Goal: Task Accomplishment & Management: Complete application form

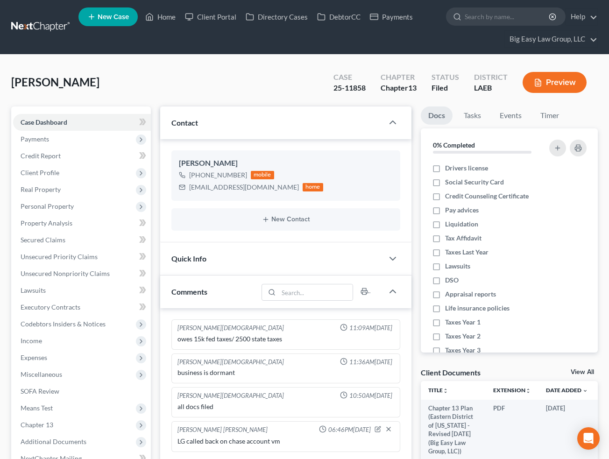
select select "0"
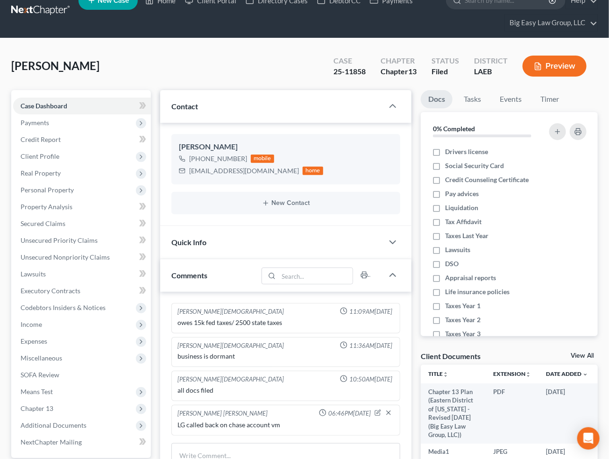
scroll to position [1475, 0]
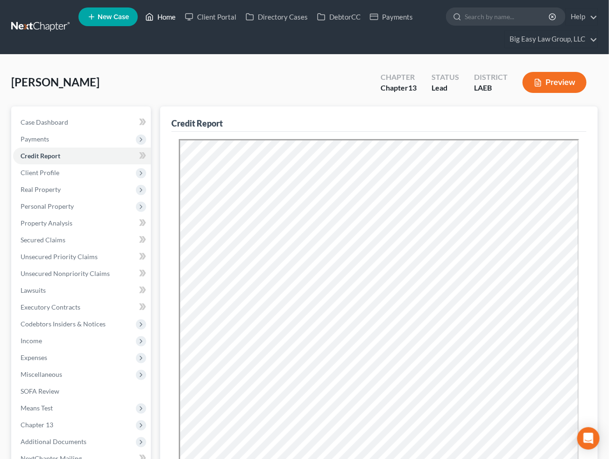
click at [168, 17] on link "Home" at bounding box center [160, 16] width 40 height 17
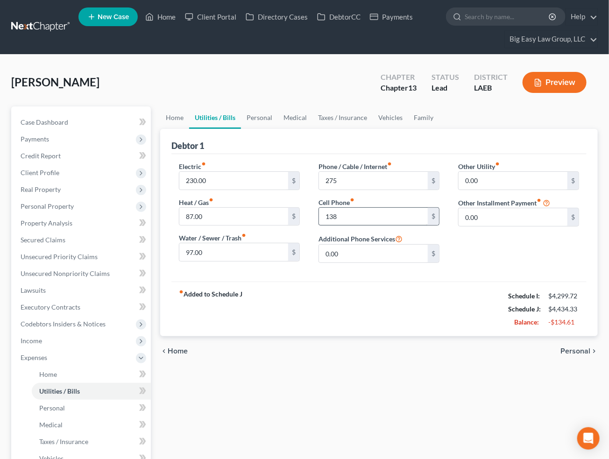
click at [364, 218] on input "138" at bounding box center [373, 217] width 109 height 18
click at [231, 252] on input "97.00" at bounding box center [233, 252] width 109 height 18
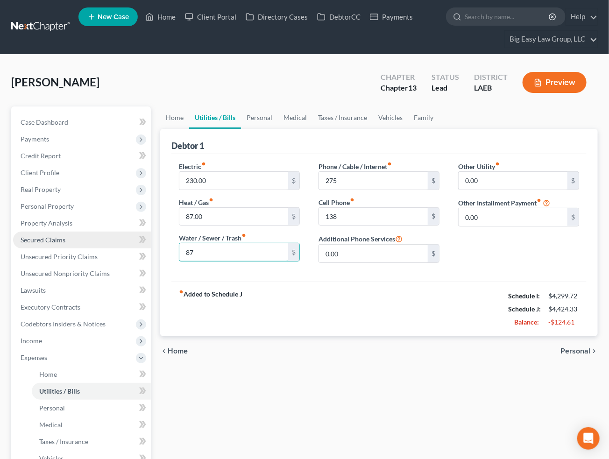
drag, startPoint x: 205, startPoint y: 255, endPoint x: 131, endPoint y: 231, distance: 77.9
click at [131, 231] on div "Petition Navigation Case Dashboard Payments Invoices Payments Payments Credit R…" at bounding box center [304, 375] width 595 height 539
type input "81"
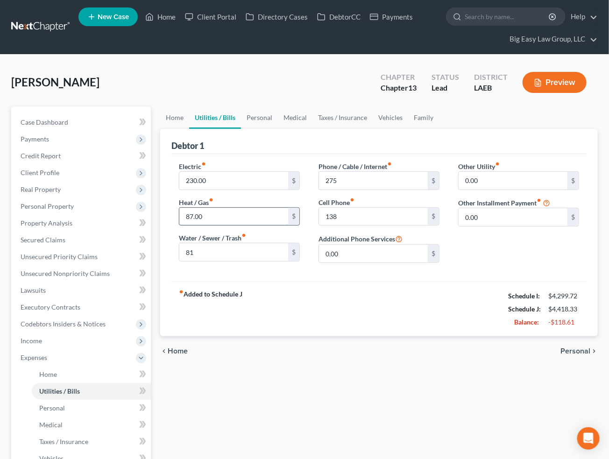
click at [229, 212] on input "87.00" at bounding box center [233, 217] width 109 height 18
drag, startPoint x: 484, startPoint y: 212, endPoint x: 488, endPoint y: 216, distance: 5.0
click at [487, 216] on input "0.00" at bounding box center [512, 217] width 109 height 18
click at [497, 219] on input "0.00" at bounding box center [512, 217] width 109 height 18
drag, startPoint x: 503, startPoint y: 218, endPoint x: 319, endPoint y: 196, distance: 185.2
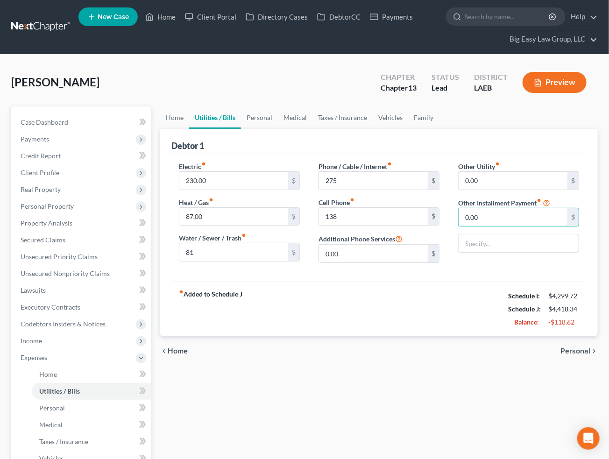
click at [319, 196] on div "Electric fiber_manual_record 230.00 $ Heat / Gas fiber_manual_record 87.00 $ Wa…" at bounding box center [378, 215] width 419 height 109
type input "60"
click at [483, 230] on div "Other Utility fiber_manual_record 0.00 $ Other Installment Payment fiber_manual…" at bounding box center [518, 215] width 140 height 109
click at [487, 235] on input "text" at bounding box center [518, 243] width 120 height 18
type input "Pest care"
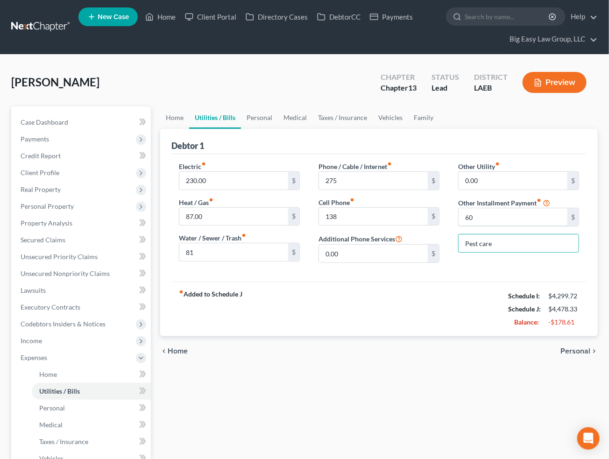
drag, startPoint x: 475, startPoint y: 219, endPoint x: 455, endPoint y: 215, distance: 21.1
click at [455, 215] on div "Other Utility fiber_manual_record 0.00 $ Other Installment Payment fiber_manual…" at bounding box center [518, 215] width 140 height 109
drag, startPoint x: 507, startPoint y: 215, endPoint x: 402, endPoint y: 203, distance: 106.1
click at [402, 203] on div "Electric fiber_manual_record 230.00 $ Heat / Gas fiber_manual_record 87.00 $ Wa…" at bounding box center [378, 215] width 419 height 109
type input "93"
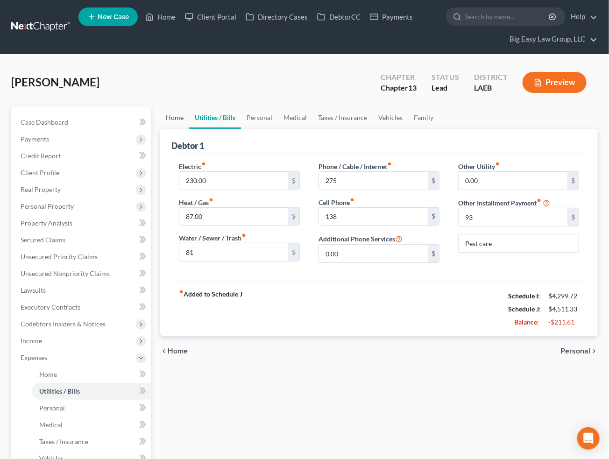
click at [178, 118] on link "Home" at bounding box center [174, 117] width 29 height 22
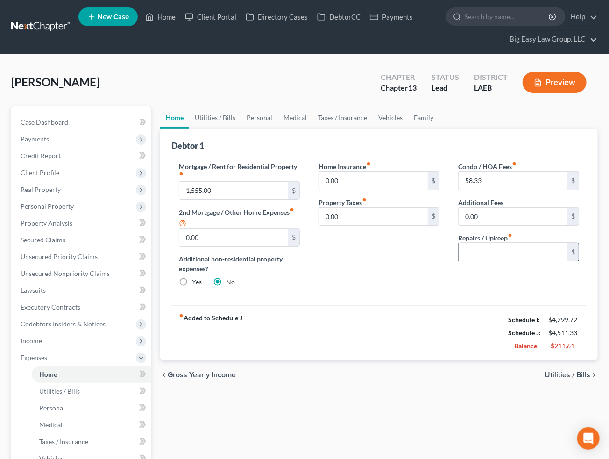
click at [502, 257] on input "text" at bounding box center [512, 252] width 109 height 18
type input "90"
click at [472, 289] on div "Condo / HOA Fees fiber_manual_record 58.33 $ Additional Fees 0.00 $ Repairs / U…" at bounding box center [518, 227] width 140 height 133
click at [222, 113] on link "Utilities / Bills" at bounding box center [215, 117] width 52 height 22
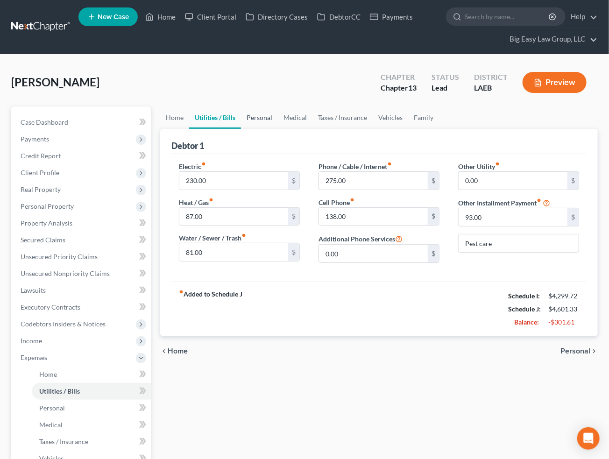
click at [253, 116] on link "Personal" at bounding box center [259, 117] width 37 height 22
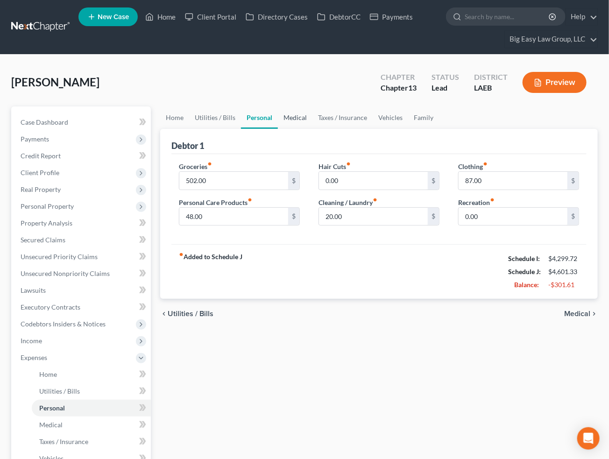
click at [298, 118] on link "Medical" at bounding box center [295, 117] width 35 height 22
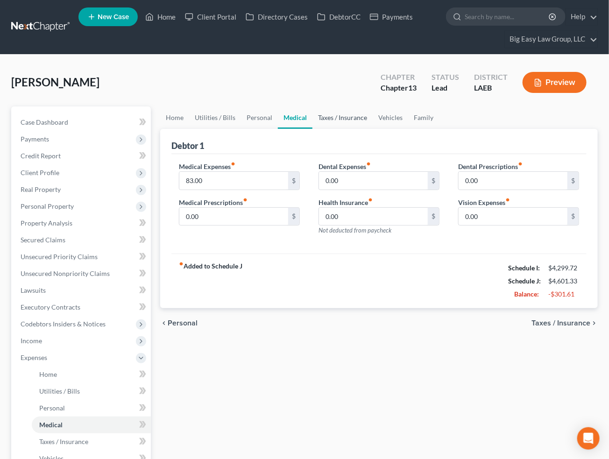
click at [333, 117] on link "Taxes / Insurance" at bounding box center [342, 117] width 60 height 22
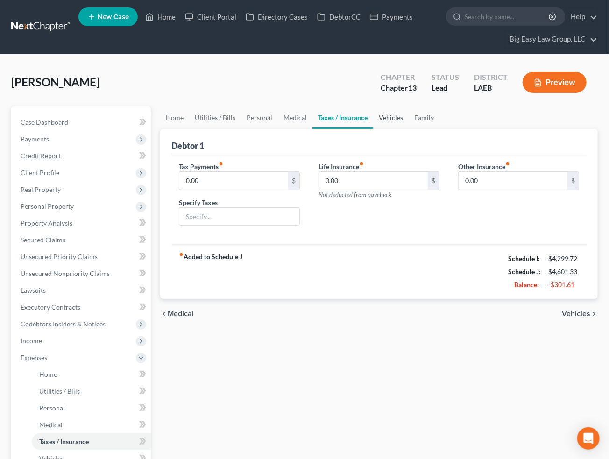
click at [392, 117] on link "Vehicles" at bounding box center [390, 117] width 35 height 22
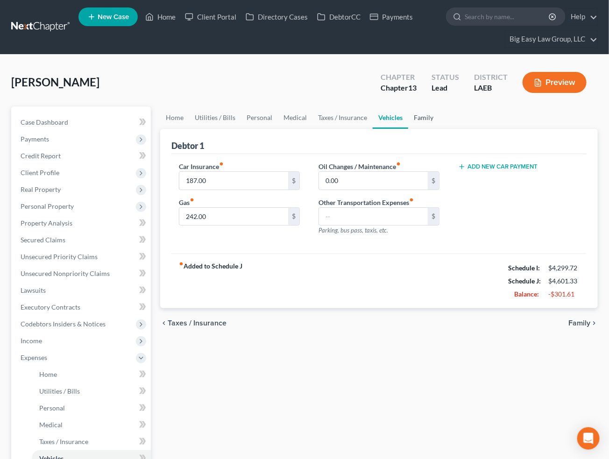
drag, startPoint x: 414, startPoint y: 116, endPoint x: 430, endPoint y: 115, distance: 15.9
click at [414, 116] on link "Family" at bounding box center [423, 117] width 31 height 22
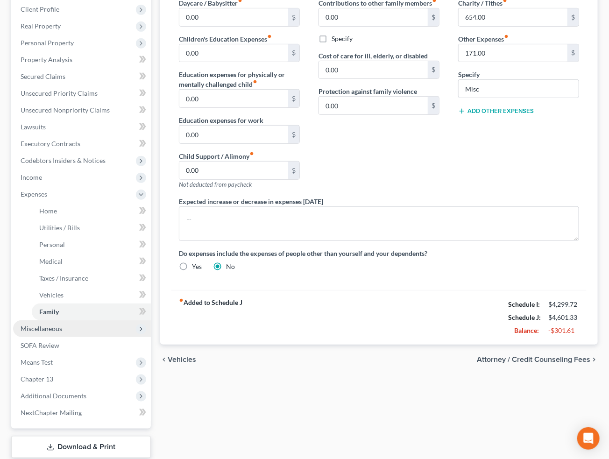
scroll to position [221, 0]
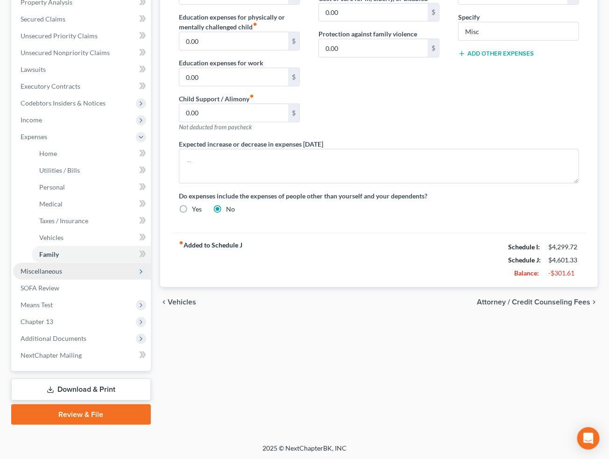
click at [97, 264] on span "Miscellaneous" at bounding box center [82, 271] width 138 height 17
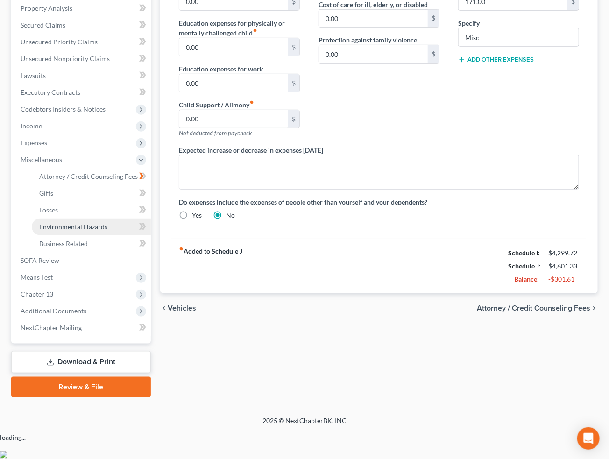
scroll to position [187, 0]
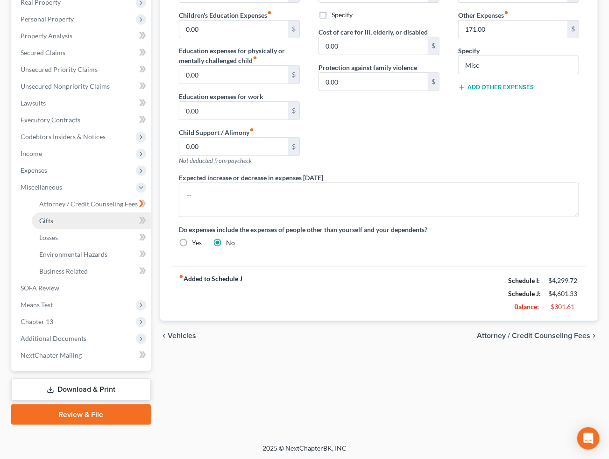
click at [92, 222] on link "Gifts" at bounding box center [91, 220] width 119 height 17
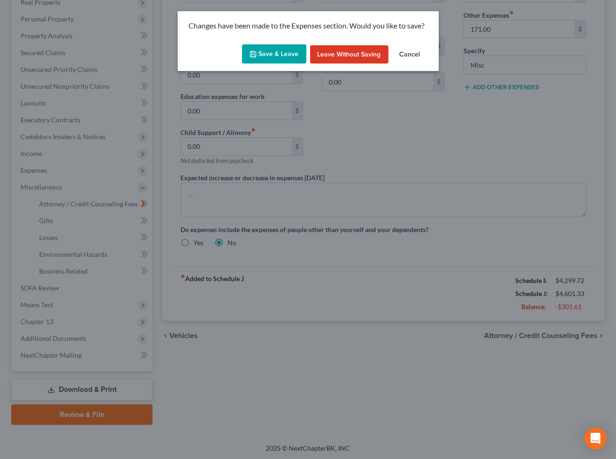
click at [253, 63] on button "Save & Leave" at bounding box center [274, 54] width 64 height 20
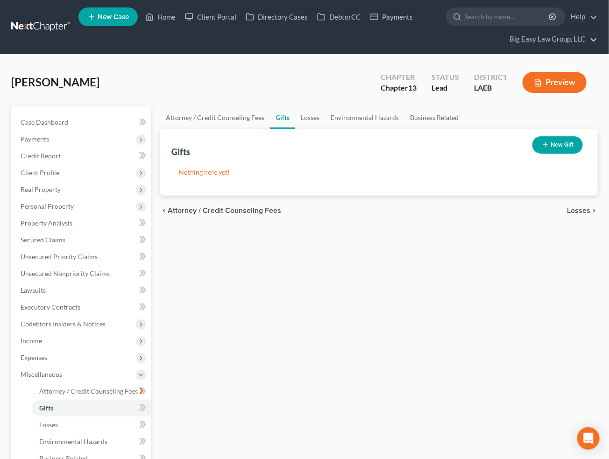
click at [561, 147] on button "New Gift" at bounding box center [557, 144] width 50 height 17
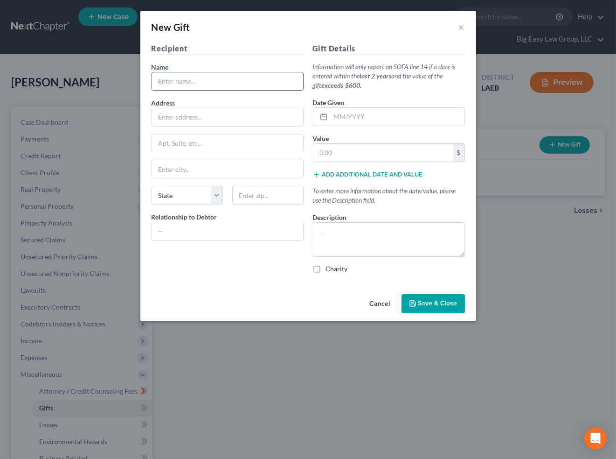
click at [237, 85] on input "text" at bounding box center [227, 81] width 151 height 18
type input "Beacon Light International"
type input "1937 Mirabeau Ave"
click at [251, 192] on input "text" at bounding box center [267, 195] width 71 height 19
type input "70122"
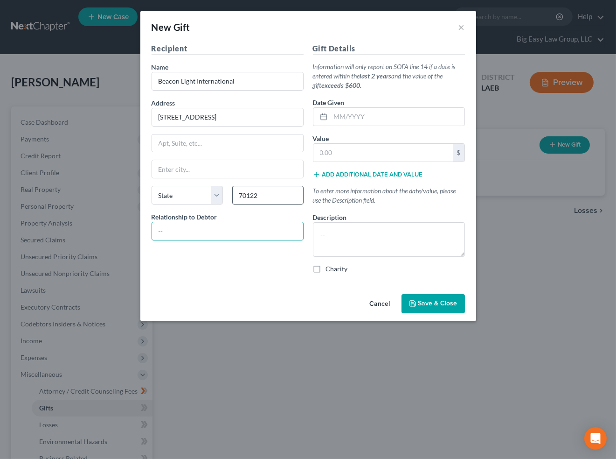
type input "New Orleans"
select select "19"
type input "v"
type input "Congregation"
click at [326, 264] on label "Charity" at bounding box center [337, 268] width 22 height 9
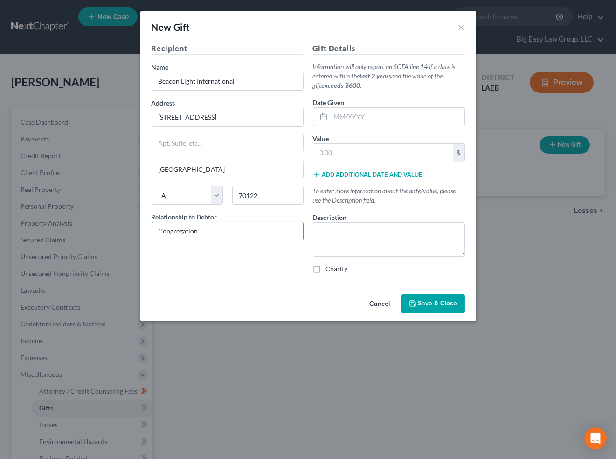
click at [330, 264] on input "Charity" at bounding box center [333, 267] width 6 height 6
checkbox input "true"
click at [332, 239] on textarea at bounding box center [389, 239] width 152 height 35
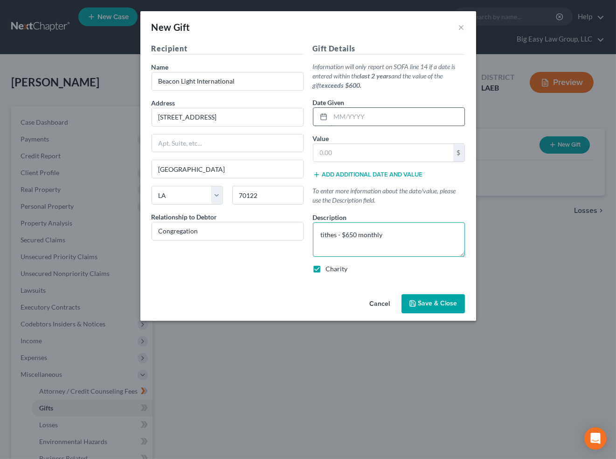
type textarea "tithes - $650 monthly"
click at [364, 112] on input "text" at bounding box center [398, 117] width 134 height 18
click at [375, 120] on input "text" at bounding box center [398, 117] width 134 height 18
type input "08/2025"
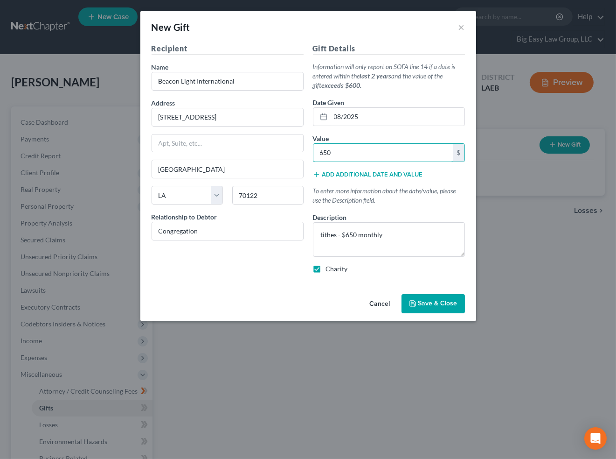
type input "650"
click at [343, 171] on button "Add additional date and value" at bounding box center [368, 174] width 110 height 7
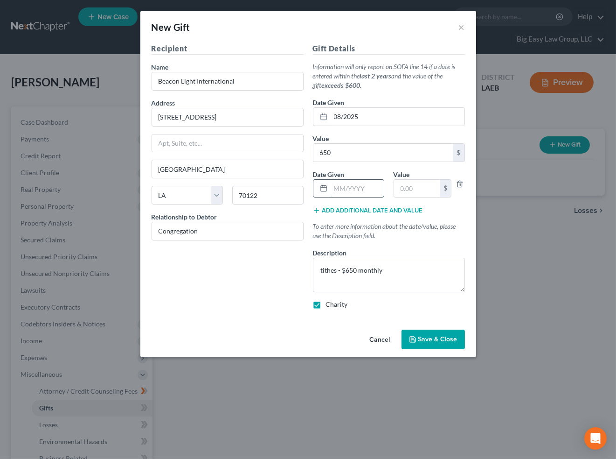
click at [335, 189] on input "text" at bounding box center [357, 189] width 53 height 18
type input "07/2025"
type input "650"
click at [355, 209] on button "Add additional date and value" at bounding box center [368, 210] width 110 height 7
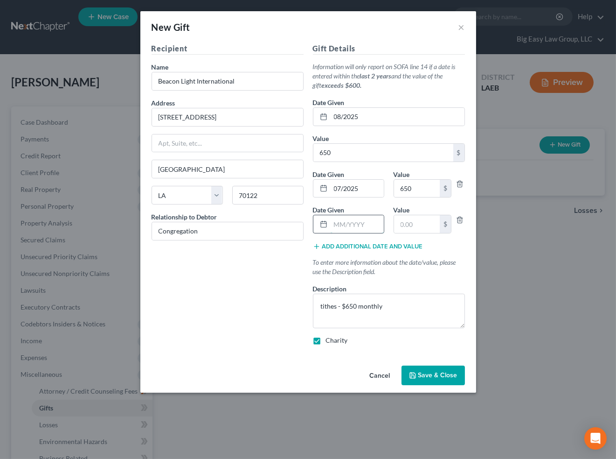
click at [350, 226] on input "text" at bounding box center [357, 224] width 53 height 18
type input "06/2025"
type input "650"
click at [359, 245] on button "Add additional date and value" at bounding box center [368, 246] width 110 height 7
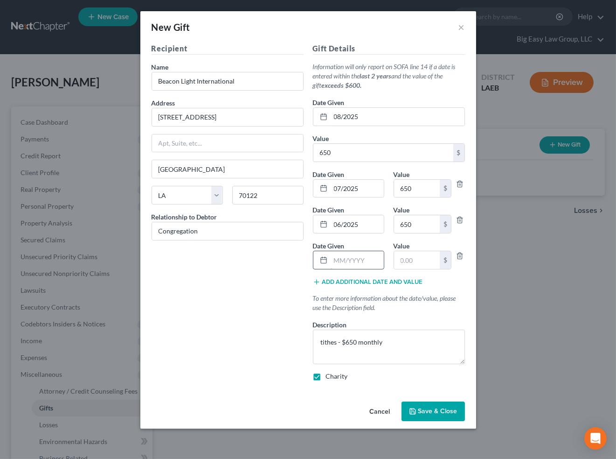
click at [370, 258] on input "text" at bounding box center [357, 260] width 53 height 18
type input "05/2025"
type input "650"
drag, startPoint x: 433, startPoint y: 400, endPoint x: 430, endPoint y: 409, distance: 9.4
click at [433, 401] on div "Cancel Save & Close" at bounding box center [308, 413] width 336 height 31
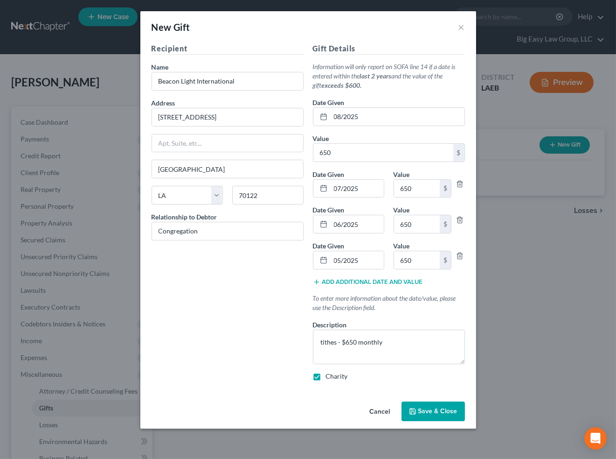
click at [428, 406] on button "Save & Close" at bounding box center [433, 411] width 63 height 20
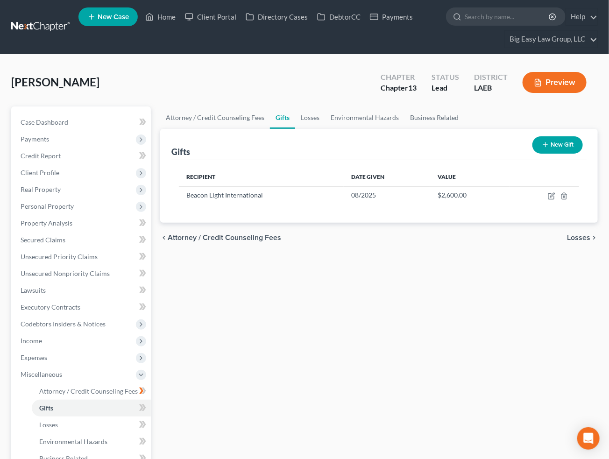
click at [456, 290] on div "Attorney / Credit Counseling Fees Gifts Losses Environmental Hazards Business R…" at bounding box center [378, 358] width 447 height 505
click at [99, 355] on span "Expenses" at bounding box center [82, 357] width 138 height 17
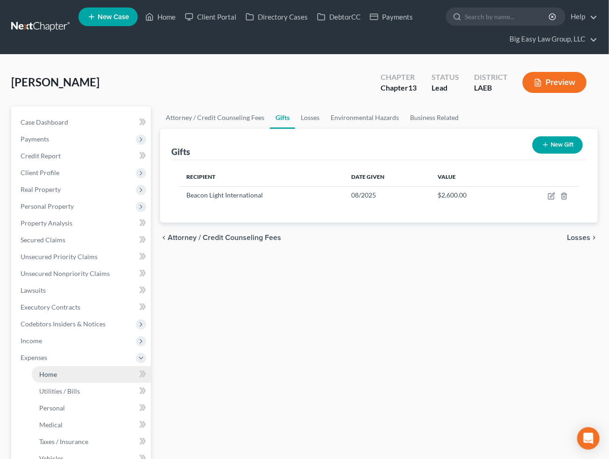
click at [102, 369] on link "Home" at bounding box center [91, 374] width 119 height 17
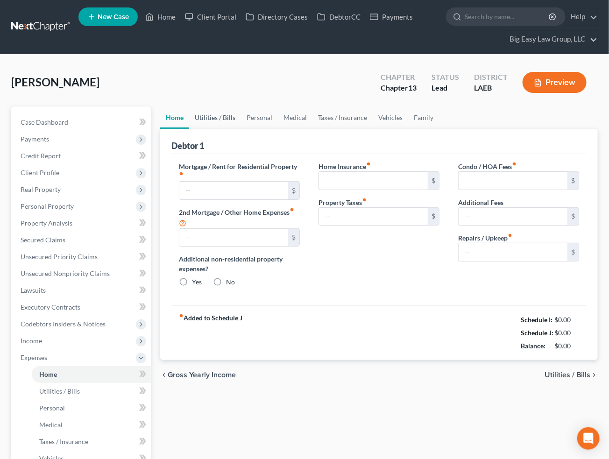
type input "1,555.00"
type input "0.00"
radio input "true"
type input "0.00"
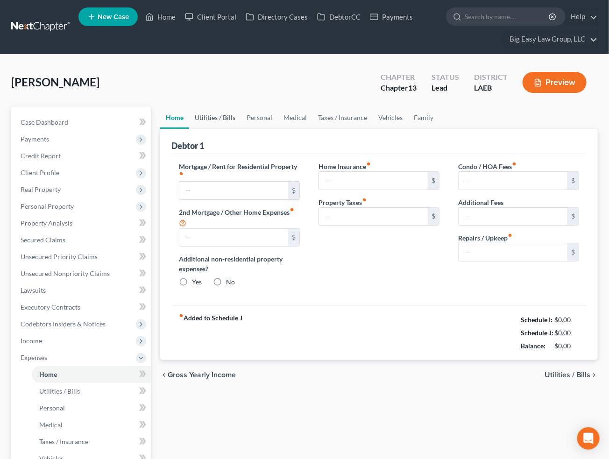
type input "58.33"
type input "0.00"
type input "90.00"
click at [212, 115] on link "Utilities / Bills" at bounding box center [215, 117] width 52 height 22
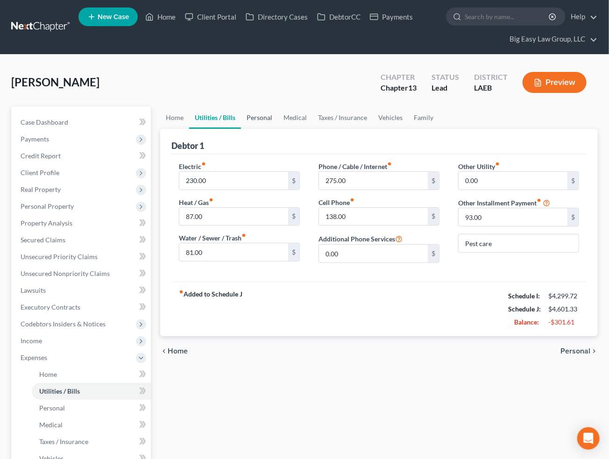
click at [266, 112] on link "Personal" at bounding box center [259, 117] width 37 height 22
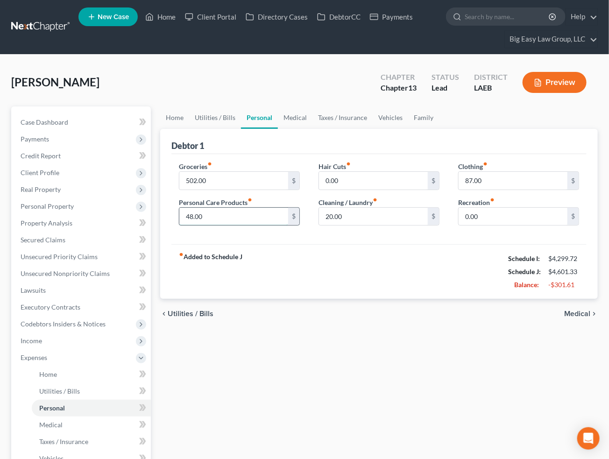
click at [239, 216] on input "48.00" at bounding box center [233, 217] width 109 height 18
click at [505, 181] on input "87.00" at bounding box center [512, 181] width 109 height 18
click at [288, 113] on link "Medical" at bounding box center [295, 117] width 35 height 22
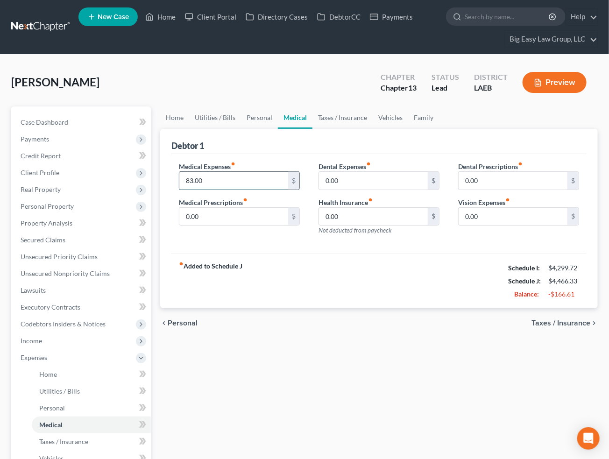
click at [253, 178] on input "83.00" at bounding box center [233, 181] width 109 height 18
click at [357, 115] on link "Taxes / Insurance" at bounding box center [342, 117] width 60 height 22
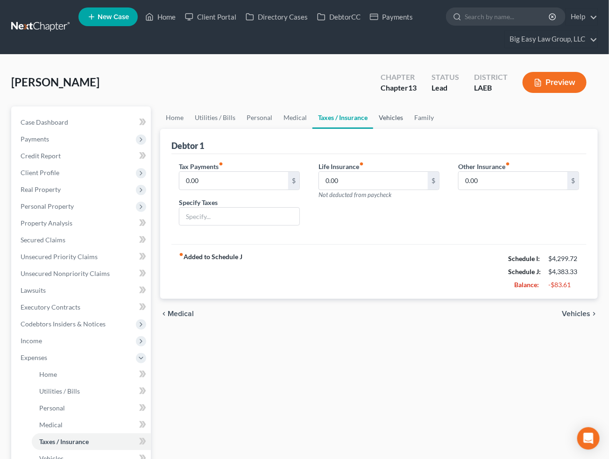
click at [381, 115] on link "Vehicles" at bounding box center [390, 117] width 35 height 22
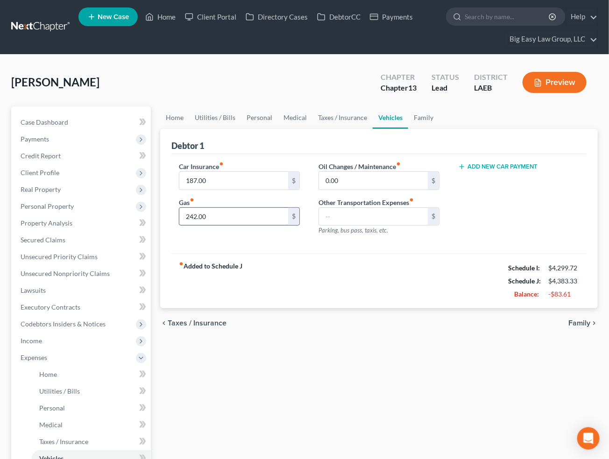
click at [235, 218] on input "242.00" at bounding box center [233, 217] width 109 height 18
type input "200"
click at [420, 117] on link "Family" at bounding box center [423, 117] width 31 height 22
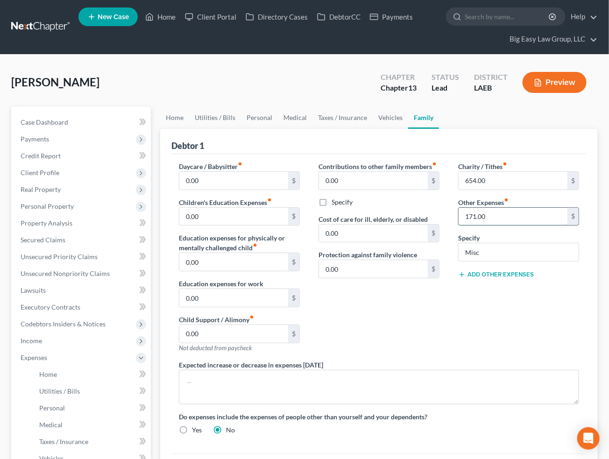
click at [487, 214] on input "171.00" at bounding box center [512, 217] width 109 height 18
drag, startPoint x: 492, startPoint y: 254, endPoint x: 448, endPoint y: 250, distance: 44.0
click at [449, 251] on div "Charity / Tithes fiber_manual_record 654.00 $ Other Expenses fiber_manual_recor…" at bounding box center [518, 260] width 140 height 198
click at [201, 118] on link "Utilities / Bills" at bounding box center [215, 117] width 52 height 22
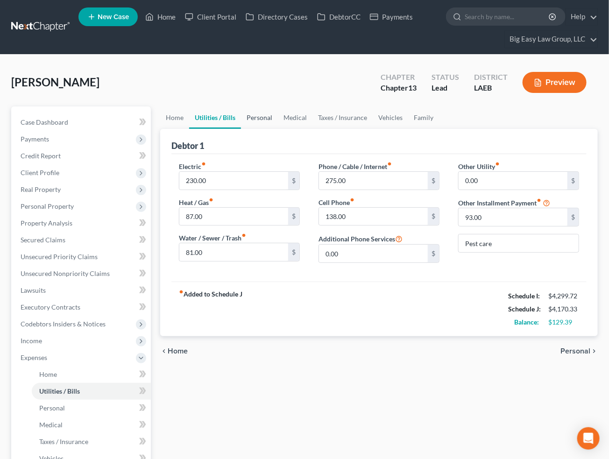
click at [263, 117] on link "Personal" at bounding box center [259, 117] width 37 height 22
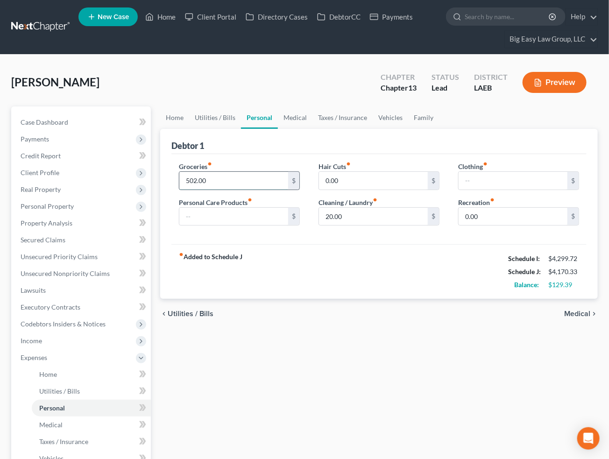
click at [217, 179] on input "502.00" at bounding box center [233, 181] width 109 height 18
click at [245, 182] on input "400" at bounding box center [233, 181] width 109 height 18
drag, startPoint x: 239, startPoint y: 182, endPoint x: 133, endPoint y: 163, distance: 108.6
click at [140, 166] on div "Petition Navigation Case Dashboard Payments Invoices Payments Payments Credit R…" at bounding box center [304, 375] width 595 height 539
drag, startPoint x: 206, startPoint y: 179, endPoint x: 168, endPoint y: 169, distance: 38.7
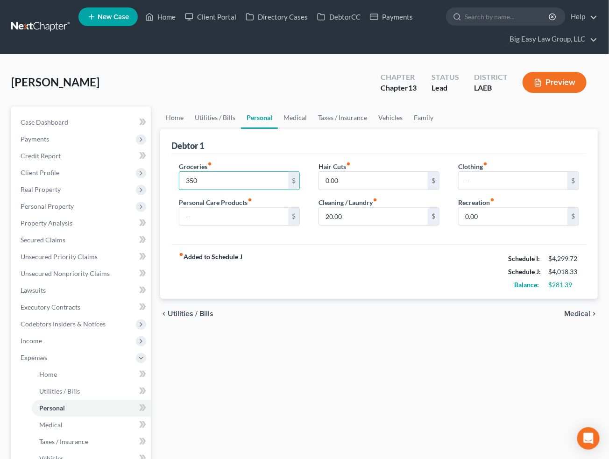
click at [168, 169] on div "Debtor 1 Groceries fiber_manual_record 350 $ Personal Care Products fiber_manua…" at bounding box center [378, 214] width 437 height 170
drag, startPoint x: 224, startPoint y: 183, endPoint x: 134, endPoint y: 156, distance: 93.5
click at [134, 156] on div "Petition Navigation Case Dashboard Payments Invoices Payments Payments Credit R…" at bounding box center [304, 375] width 595 height 539
click at [273, 215] on input "text" at bounding box center [233, 217] width 109 height 18
click at [232, 182] on input "441" at bounding box center [233, 181] width 109 height 18
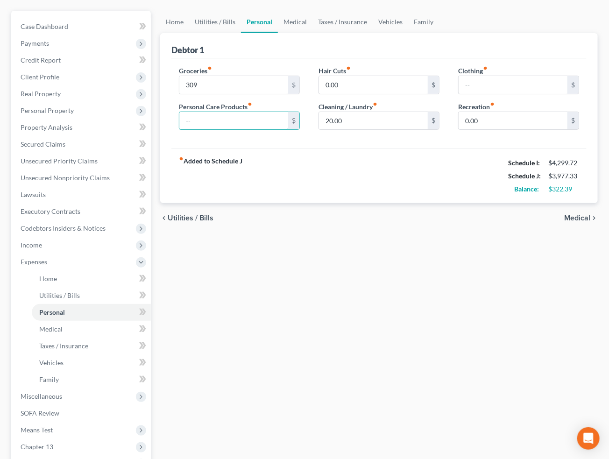
scroll to position [209, 0]
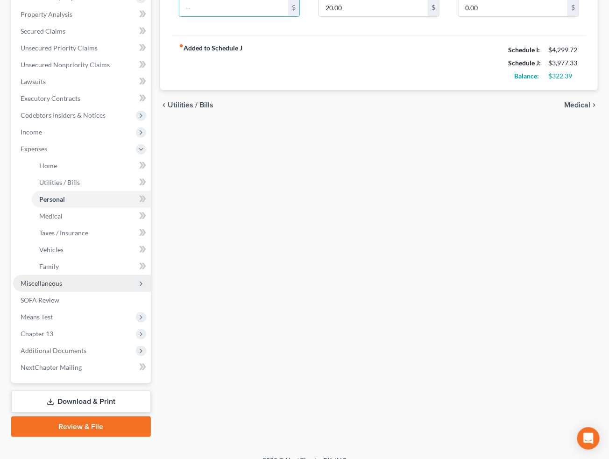
click at [76, 280] on span "Miscellaneous" at bounding box center [82, 283] width 138 height 17
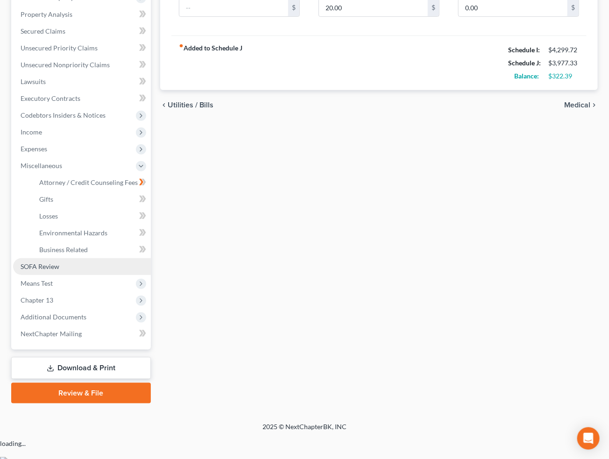
scroll to position [187, 0]
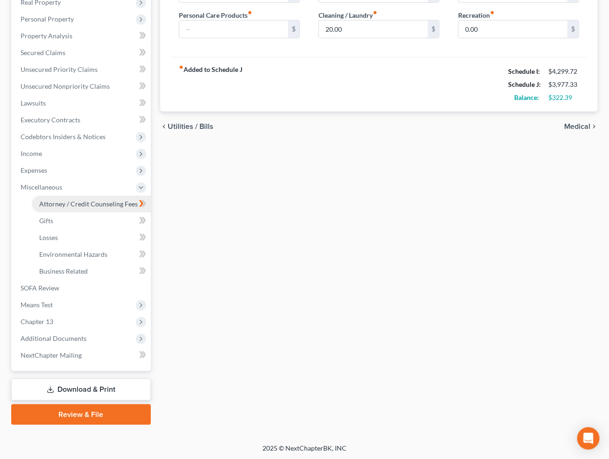
click at [69, 206] on span "Attorney / Credit Counseling Fees" at bounding box center [88, 204] width 98 height 8
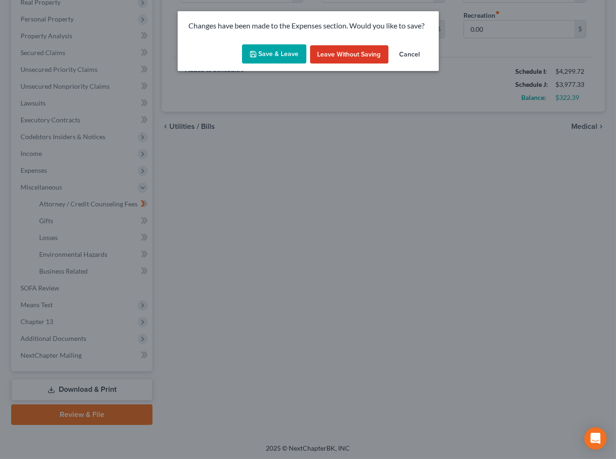
click at [252, 49] on button "Save & Leave" at bounding box center [274, 54] width 64 height 20
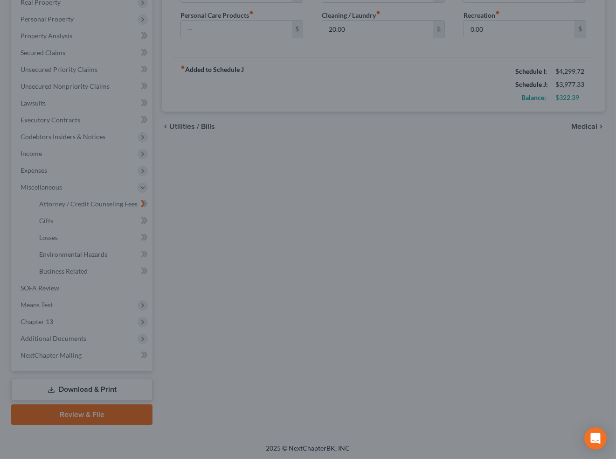
type input "309.00"
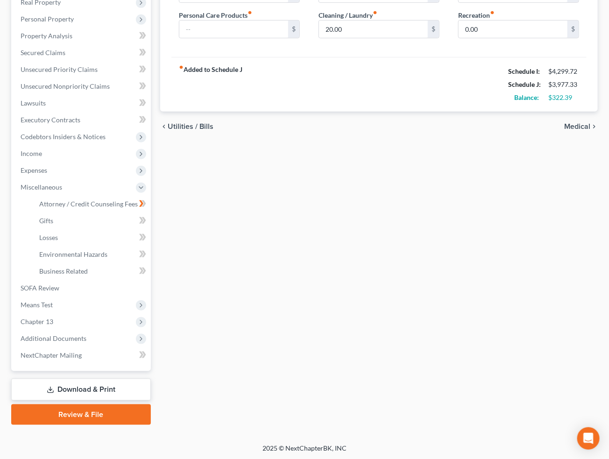
select select "0"
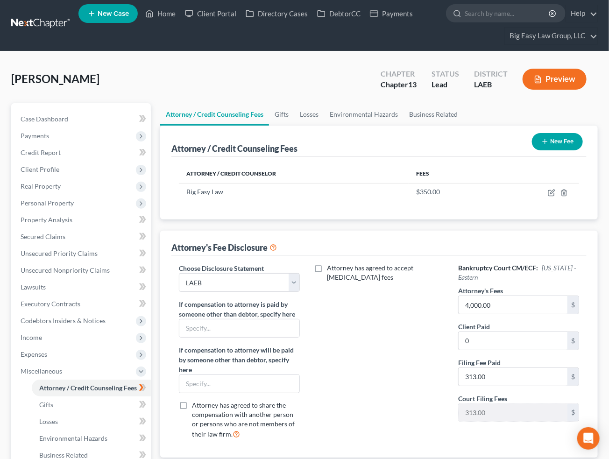
scroll to position [187, 0]
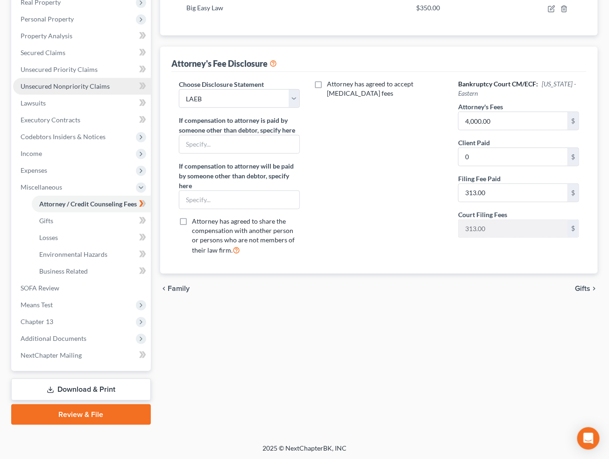
click at [105, 92] on link "Unsecured Nonpriority Claims" at bounding box center [82, 86] width 138 height 17
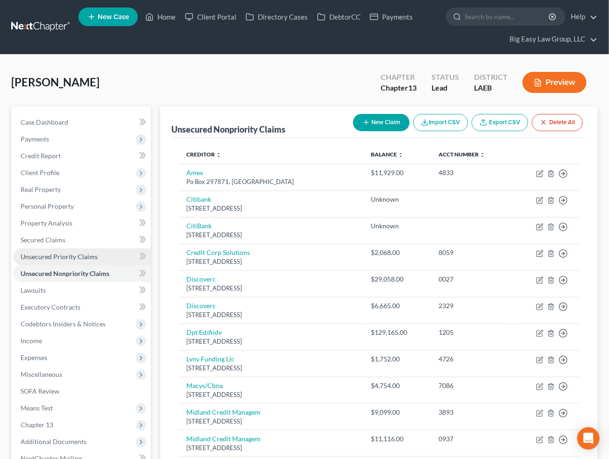
click at [111, 258] on link "Unsecured Priority Claims" at bounding box center [82, 256] width 138 height 17
